Goal: Use online tool/utility: Utilize a website feature to perform a specific function

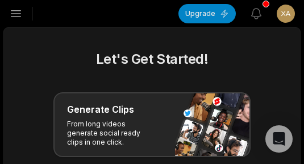
click at [12, 7] on icon "button" at bounding box center [16, 14] width 14 height 14
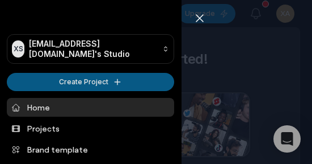
click at [62, 83] on html "XS Xahifi7731@arqsis.com's Studio Create Project Home Projects Brand template C…" at bounding box center [156, 82] width 312 height 164
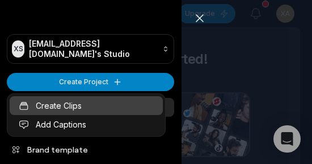
click at [79, 106] on link "Create Clips" at bounding box center [86, 105] width 153 height 19
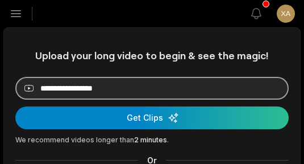
click at [128, 85] on input at bounding box center [151, 88] width 273 height 23
paste input "**********"
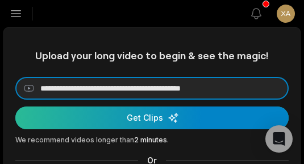
type input "**********"
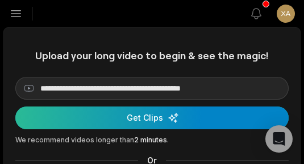
click at [129, 117] on div "submit" at bounding box center [151, 117] width 273 height 23
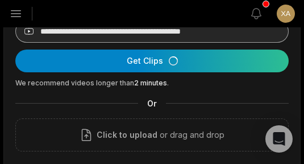
scroll to position [114, 0]
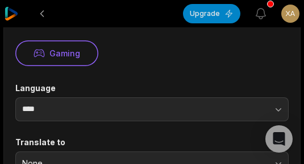
scroll to position [227, 0]
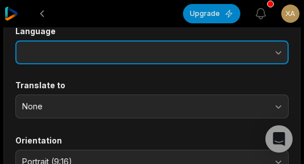
click at [235, 48] on button "button" at bounding box center [235, 52] width 106 height 24
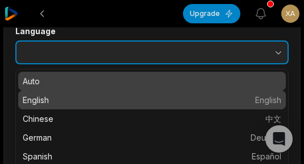
type input "*******"
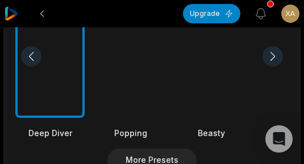
click at [195, 90] on div at bounding box center [211, 56] width 69 height 123
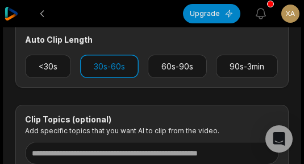
scroll to position [625, 0]
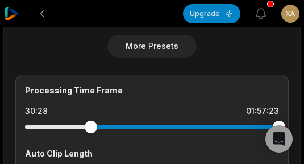
click at [91, 125] on div at bounding box center [152, 126] width 254 height 5
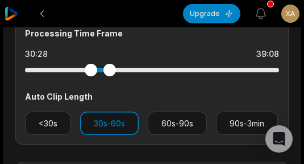
drag, startPoint x: 279, startPoint y: 73, endPoint x: 110, endPoint y: 83, distance: 170.1
click at [110, 83] on div "Processing Time Frame 30:28 39:08 Auto Clip Length <30s 30s-60s 60s-90s 90s-3min" at bounding box center [151, 81] width 273 height 127
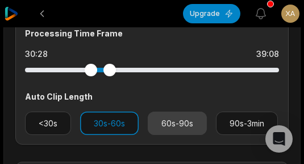
click at [179, 131] on button "60s-90s" at bounding box center [177, 122] width 59 height 23
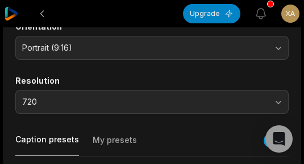
scroll to position [57, 0]
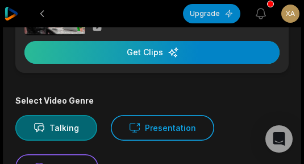
click at [183, 61] on div "button" at bounding box center [151, 52] width 255 height 23
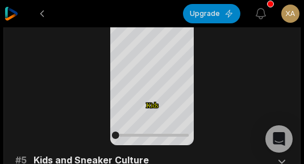
scroll to position [1266, 0]
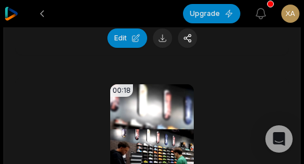
scroll to position [1174, 0]
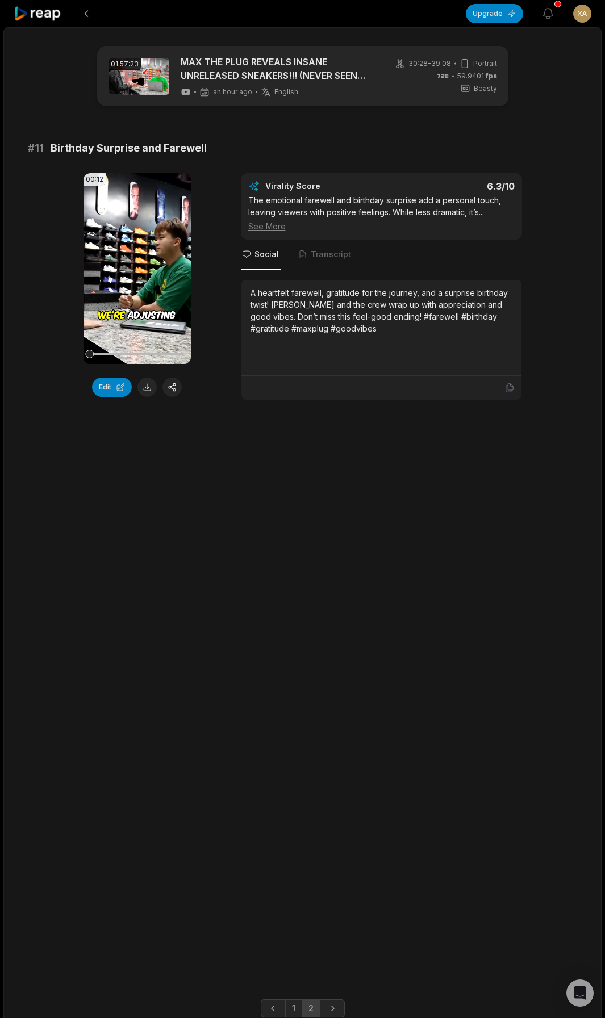
click at [45, 14] on icon at bounding box center [38, 13] width 48 height 15
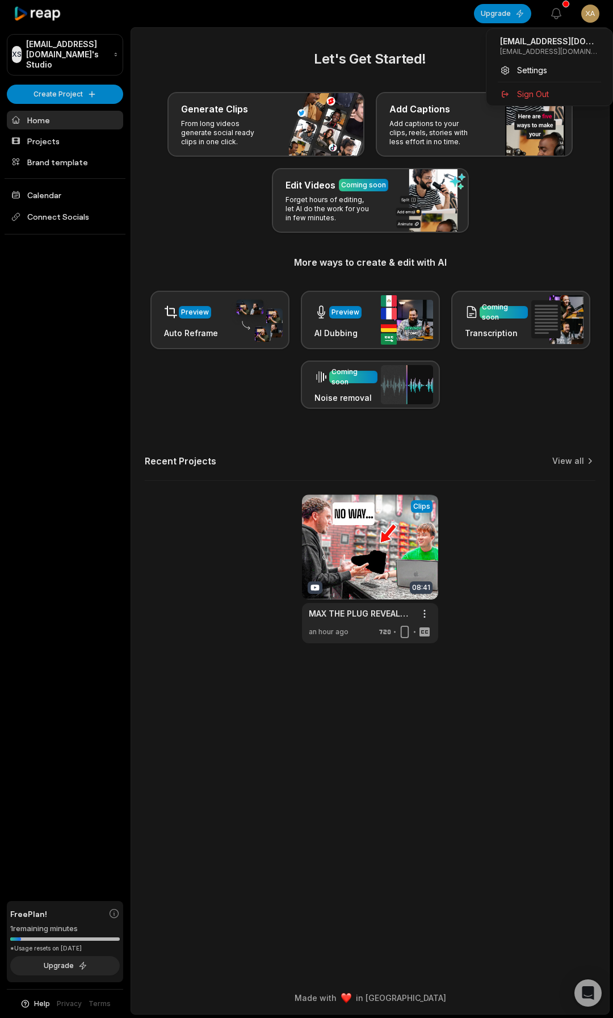
click at [589, 11] on html "XS Xahifi7731@arqsis.com's Studio Create Project Home Projects Brand template C…" at bounding box center [306, 509] width 613 height 1018
click at [210, 1011] on footer "Made with in San Francisco" at bounding box center [370, 998] width 478 height 32
